Goal: Information Seeking & Learning: Find specific page/section

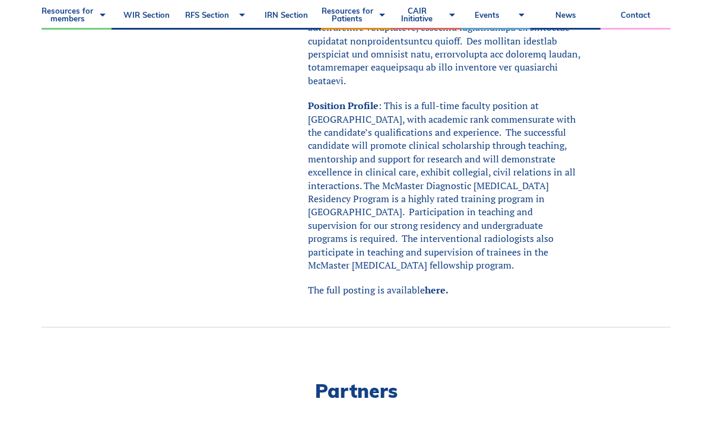
scroll to position [714, 0]
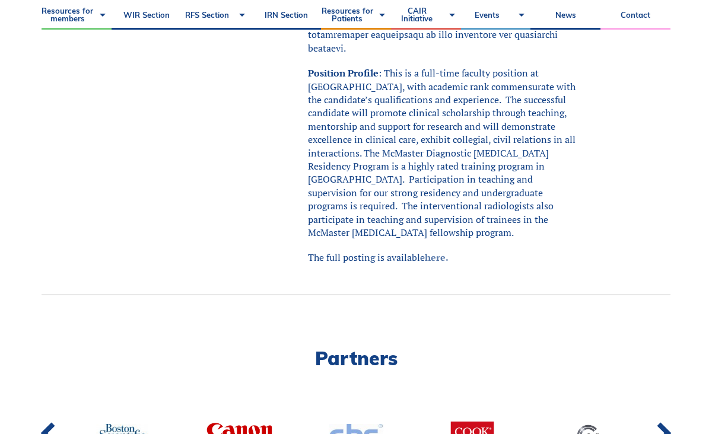
click at [436, 251] on link "here." at bounding box center [437, 257] width 24 height 13
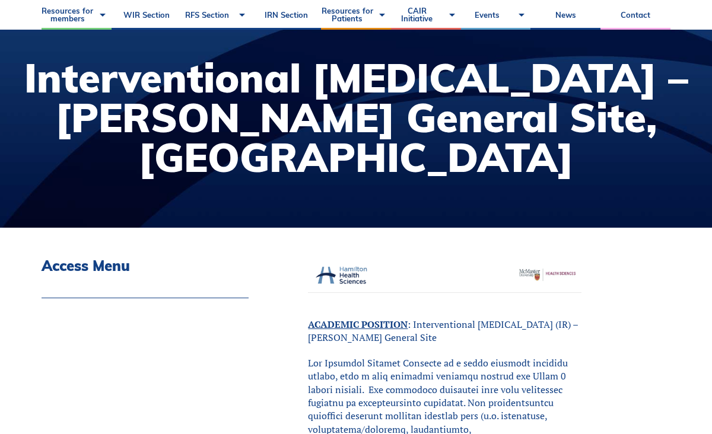
scroll to position [73, 0]
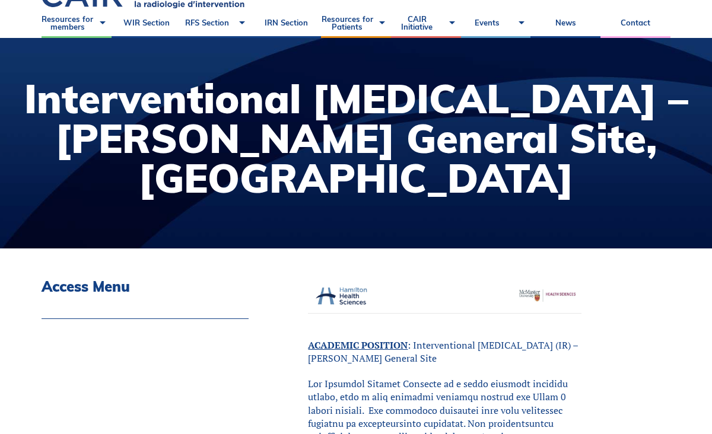
click at [98, 287] on h3 "Access Menu" at bounding box center [145, 286] width 207 height 17
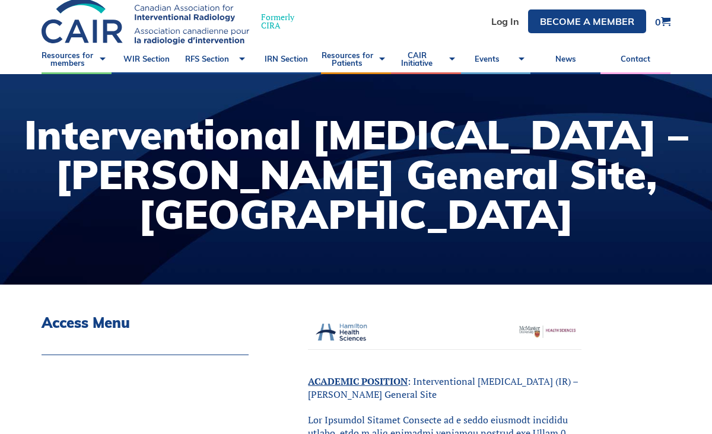
scroll to position [0, 0]
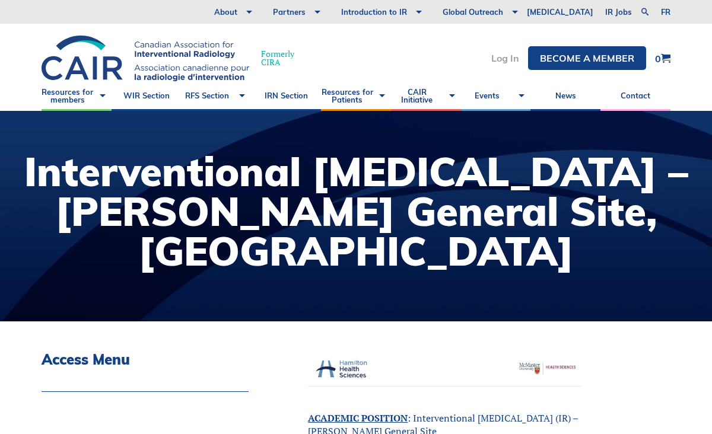
click at [515, 63] on link "Log In" at bounding box center [505, 57] width 28 height 9
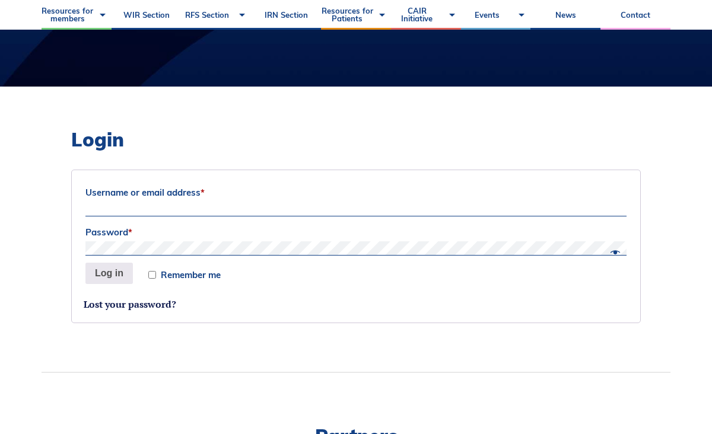
scroll to position [237, 0]
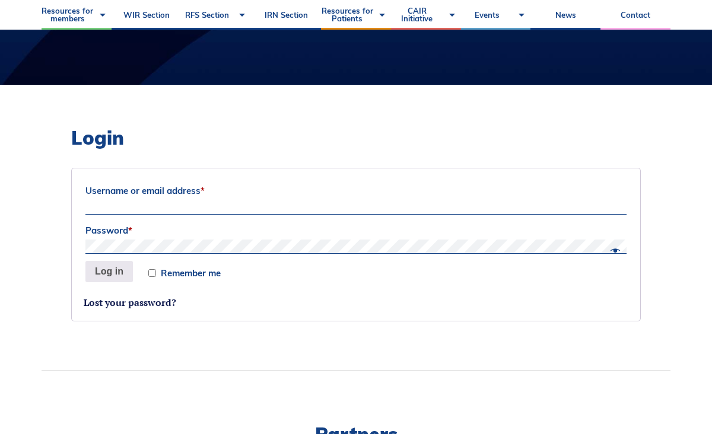
click at [138, 214] on input "Username or email address *" at bounding box center [355, 208] width 541 height 14
type input "[EMAIL_ADDRESS][DOMAIN_NAME]"
click at [85, 261] on button "Log in" at bounding box center [108, 271] width 47 height 21
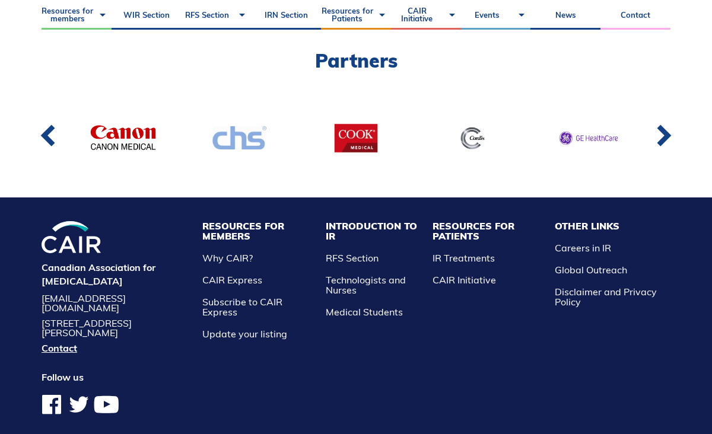
scroll to position [690, 0]
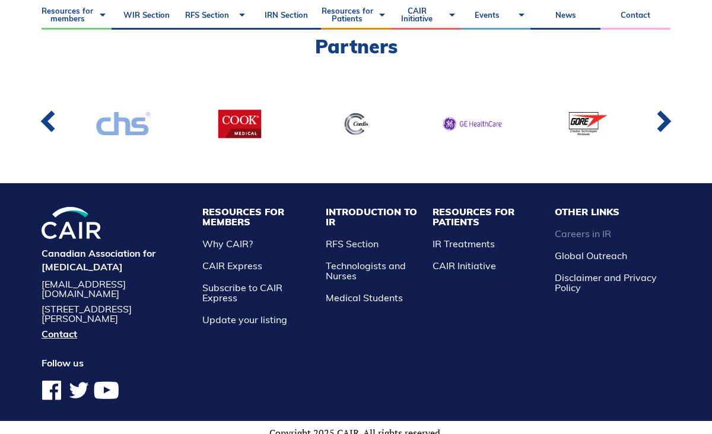
click at [580, 233] on link "Careers in IR" at bounding box center [583, 234] width 56 height 12
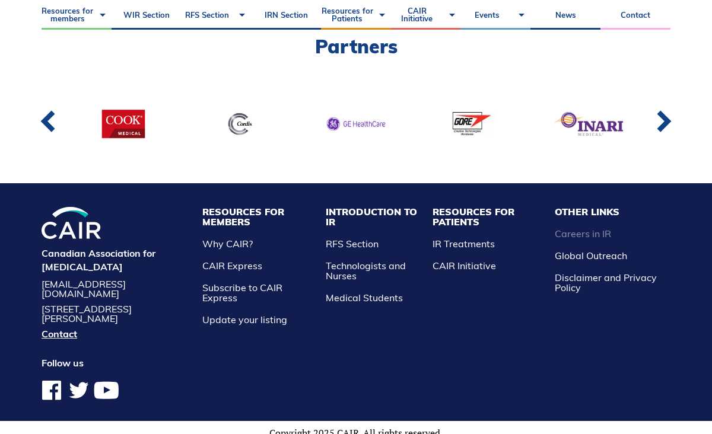
click at [580, 233] on link "Careers in IR" at bounding box center [583, 234] width 56 height 12
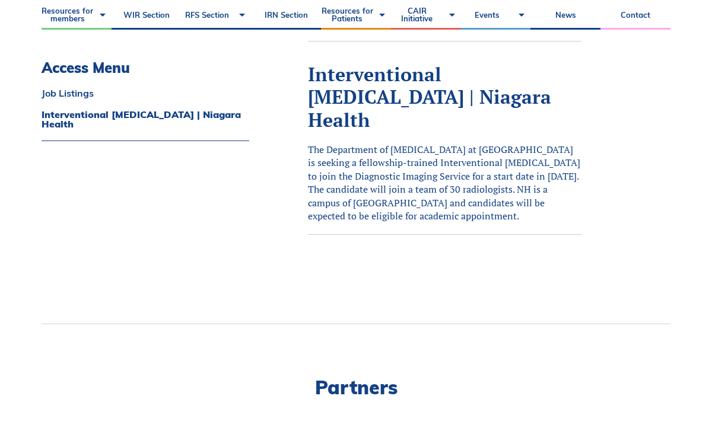
scroll to position [616, 0]
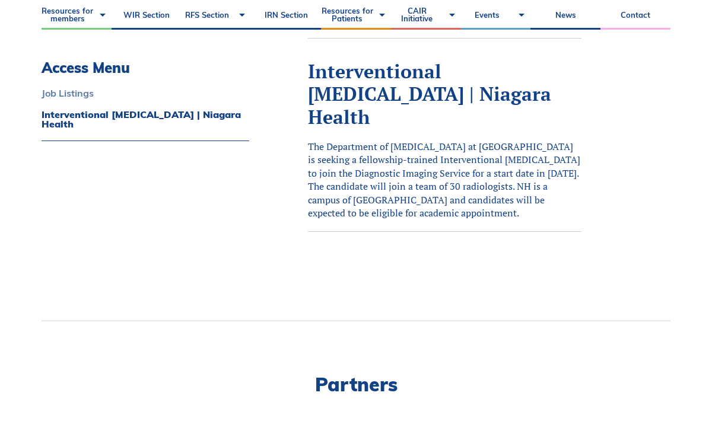
click at [79, 93] on link "Job Listings" at bounding box center [146, 92] width 208 height 9
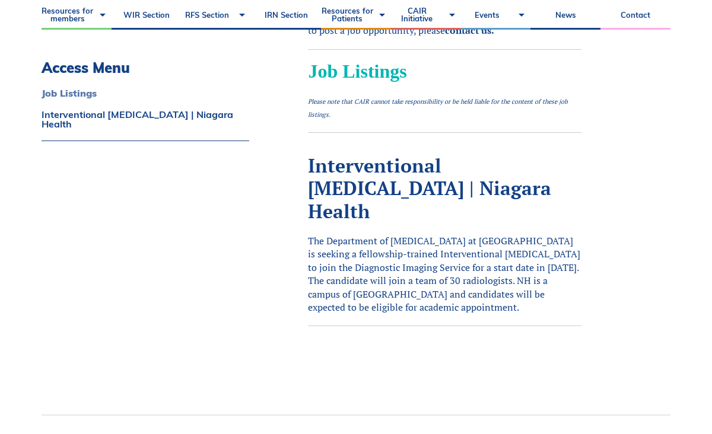
scroll to position [521, 0]
click at [342, 72] on span "Job Listings" at bounding box center [357, 71] width 98 height 21
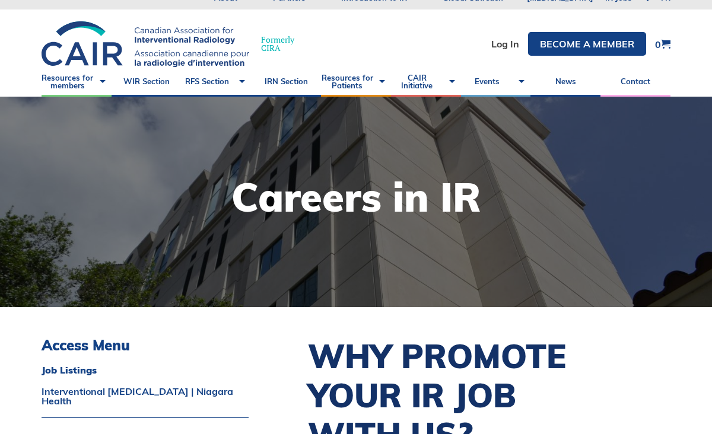
scroll to position [0, 0]
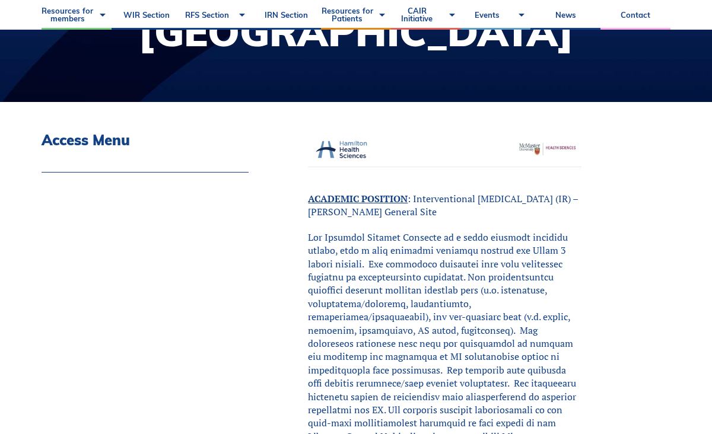
scroll to position [218, 0]
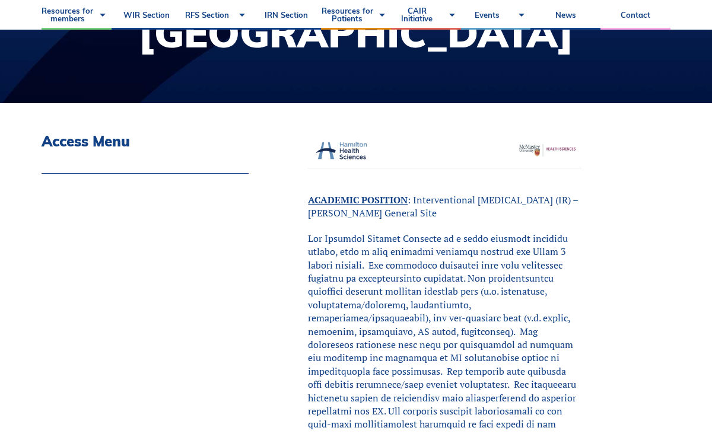
click at [217, 157] on div "Access Menu" at bounding box center [145, 159] width 207 height 53
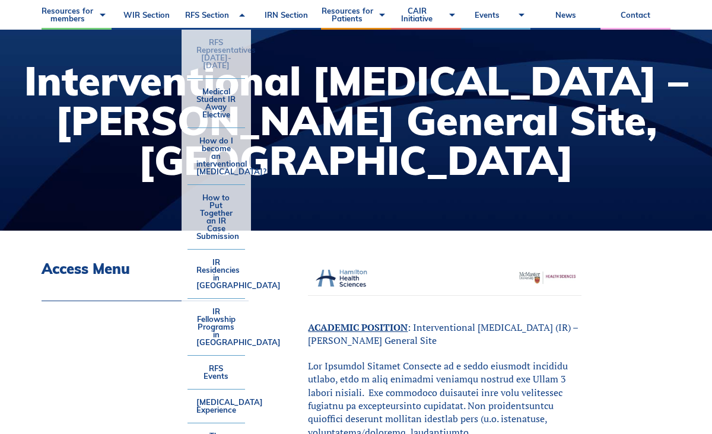
scroll to position [94, 0]
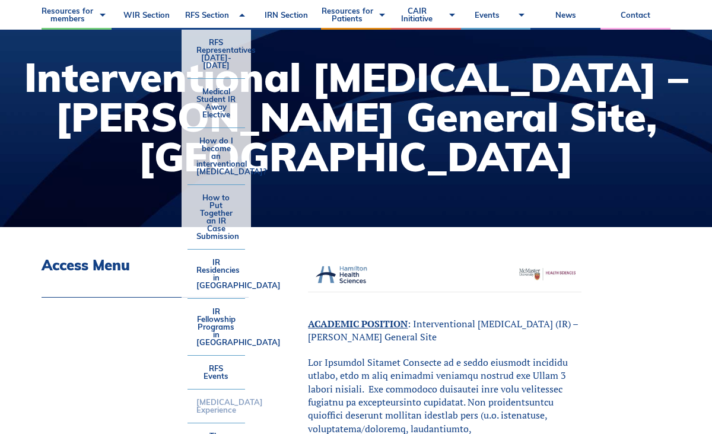
click at [220, 390] on link "[MEDICAL_DATA] Experience" at bounding box center [216, 406] width 58 height 33
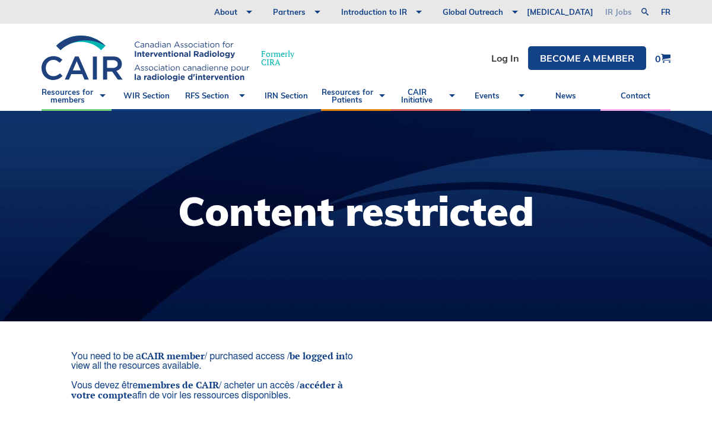
click at [614, 16] on link "IR Jobs" at bounding box center [618, 12] width 39 height 24
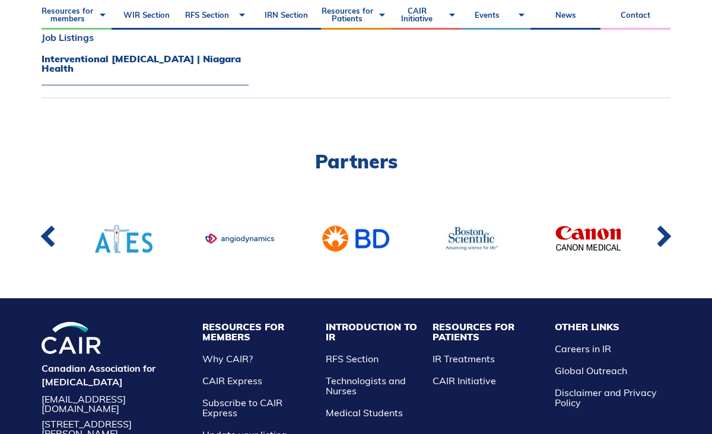
scroll to position [840, 0]
